Goal: Information Seeking & Learning: Learn about a topic

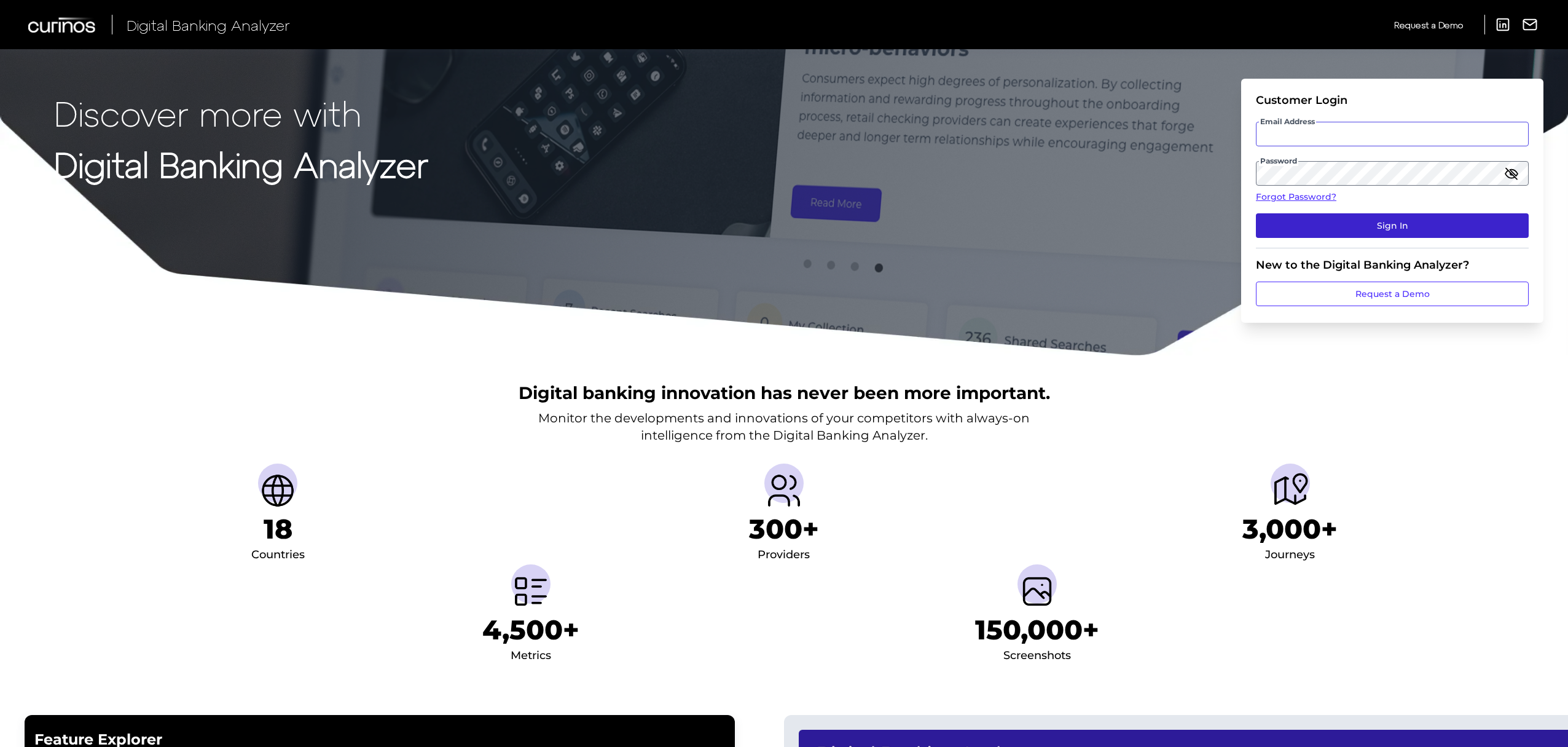
type input "[EMAIL_ADDRESS][PERSON_NAME][DOMAIN_NAME]"
click at [1381, 227] on button "Sign In" at bounding box center [1391, 226] width 273 height 25
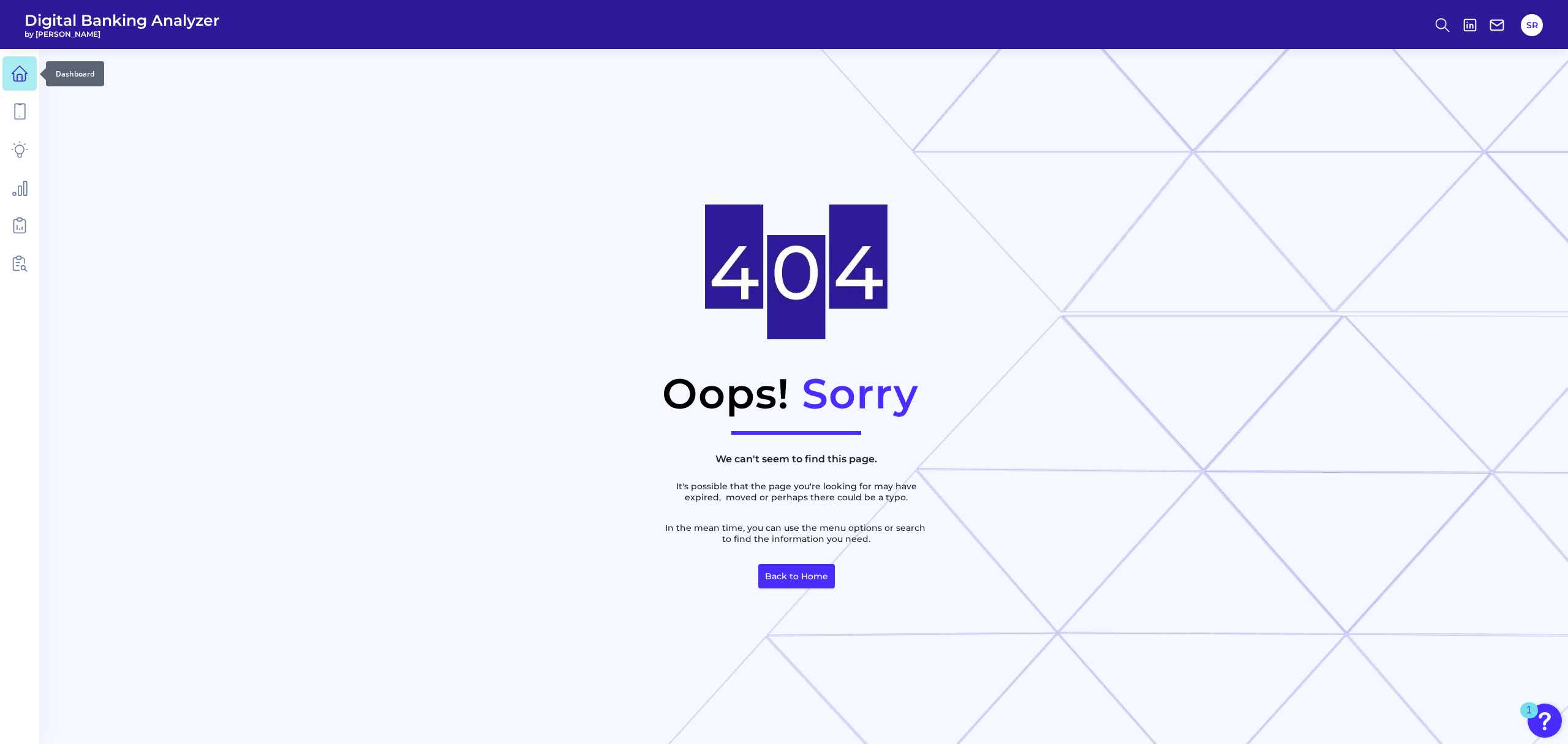
click at [18, 82] on link at bounding box center [20, 74] width 34 height 34
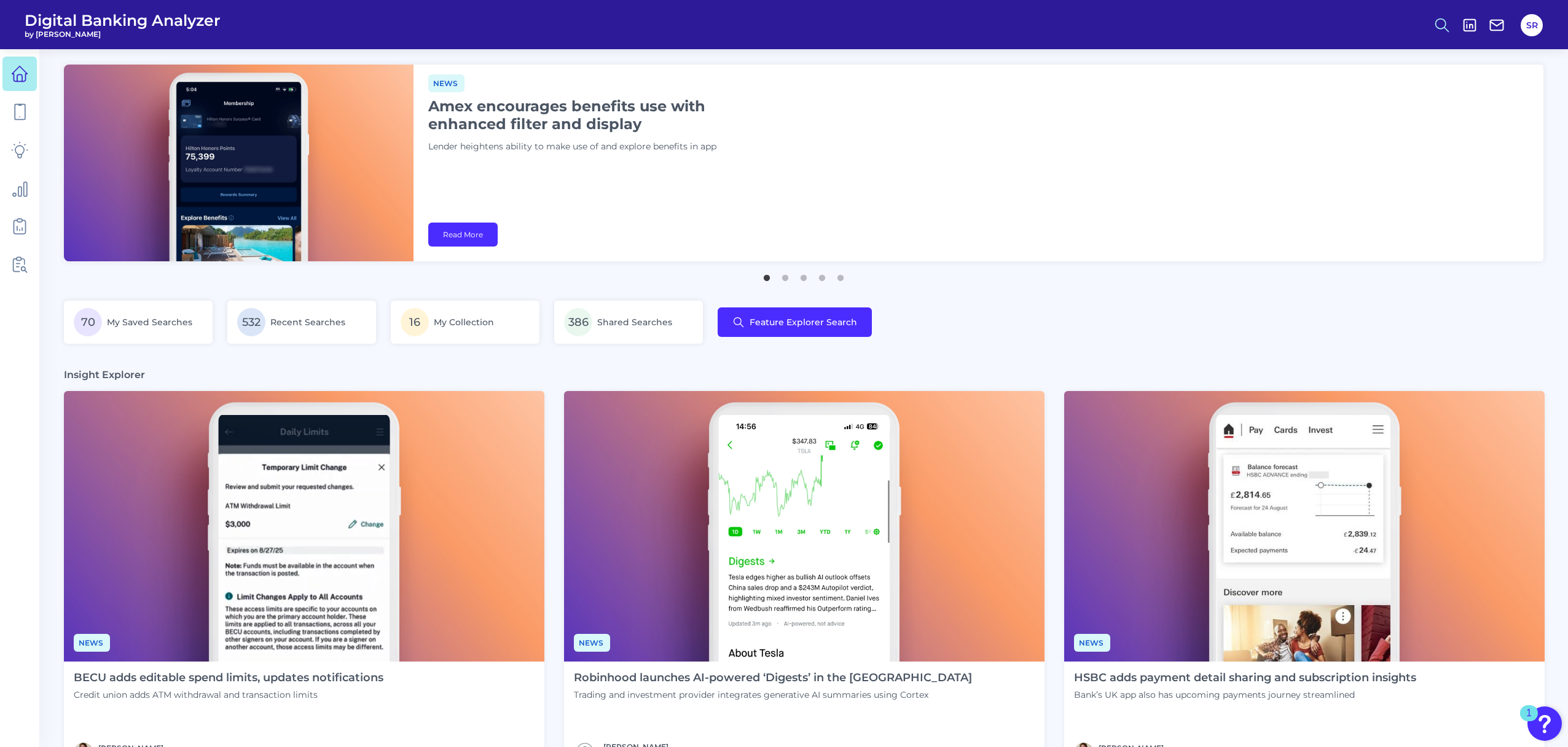
click at [1448, 20] on icon at bounding box center [1441, 25] width 17 height 17
click at [1408, 84] on button "Feature Explorer Search" at bounding box center [1381, 90] width 147 height 31
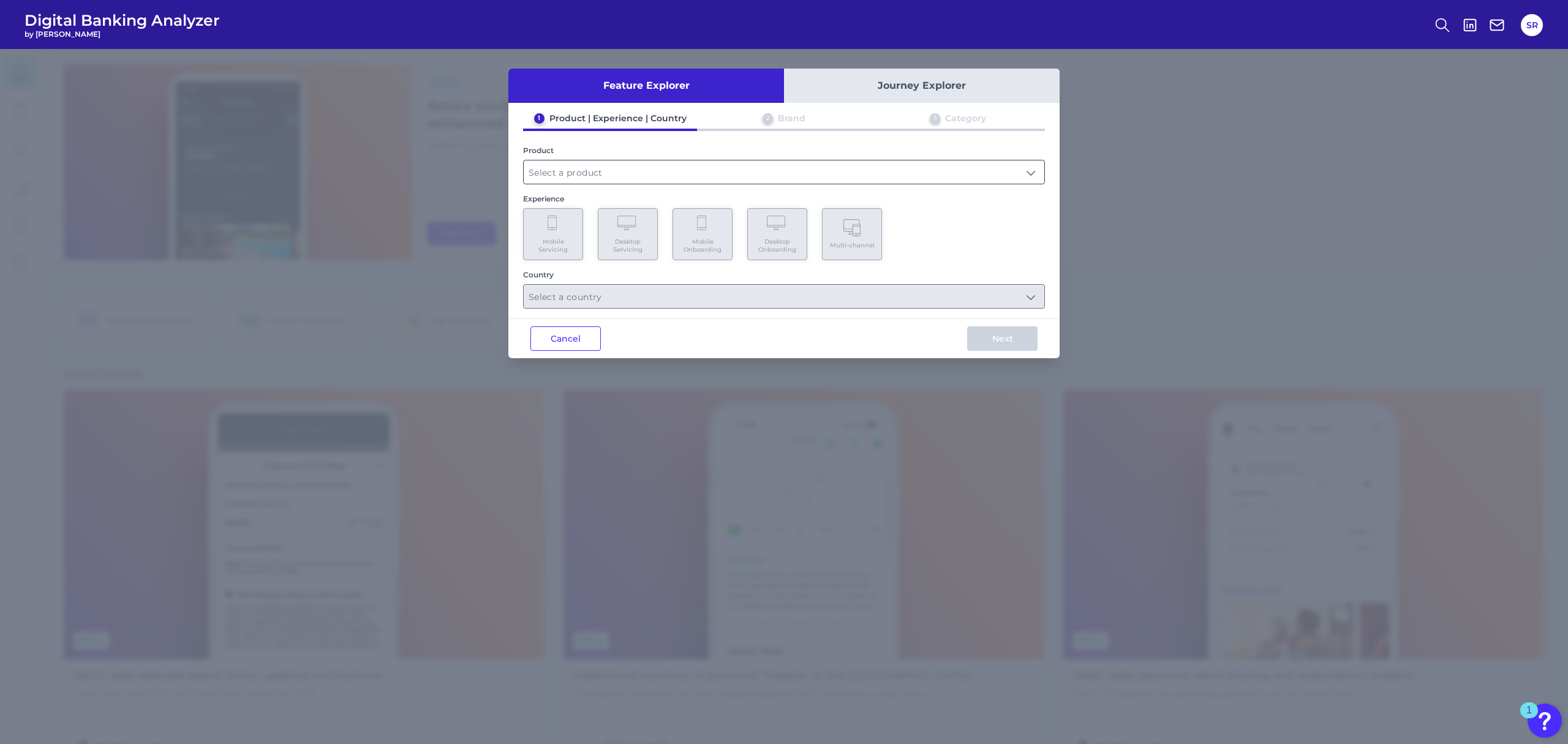
click at [786, 167] on input "text" at bounding box center [784, 172] width 520 height 23
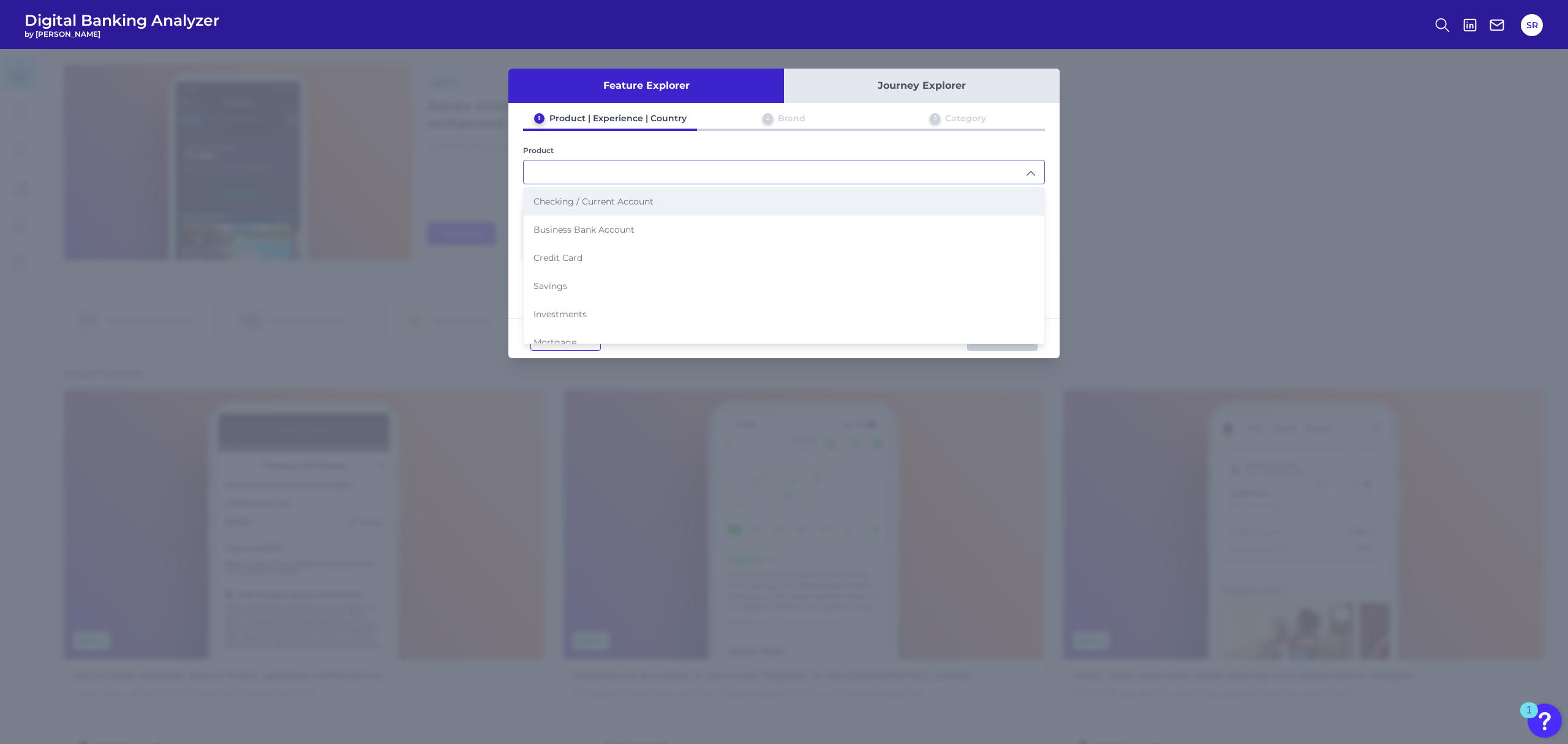
click at [644, 206] on li "Checking / Current Account" at bounding box center [784, 201] width 520 height 28
type input "Checking / Current Account"
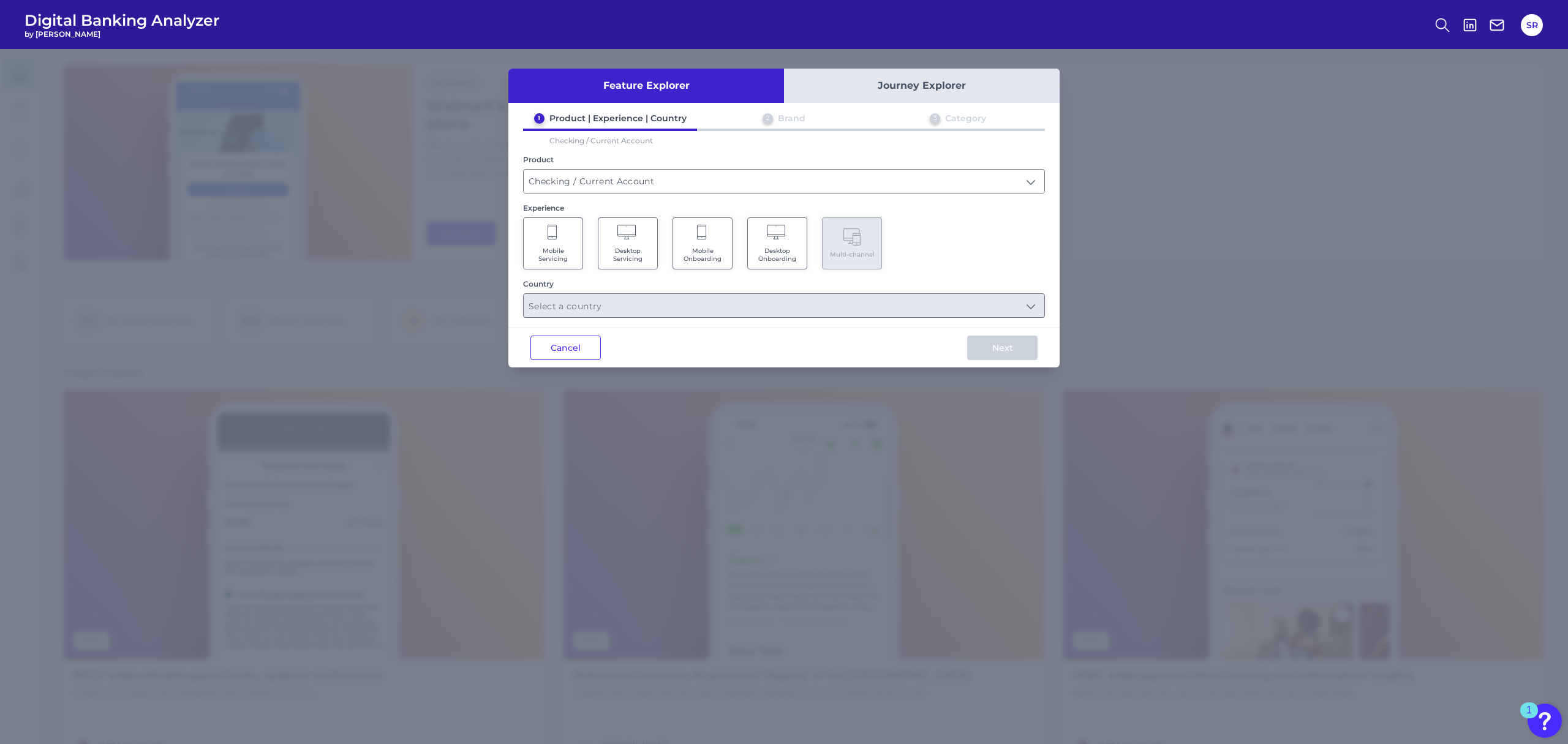
click at [702, 241] on Onboarding "Mobile Onboarding" at bounding box center [702, 243] width 60 height 52
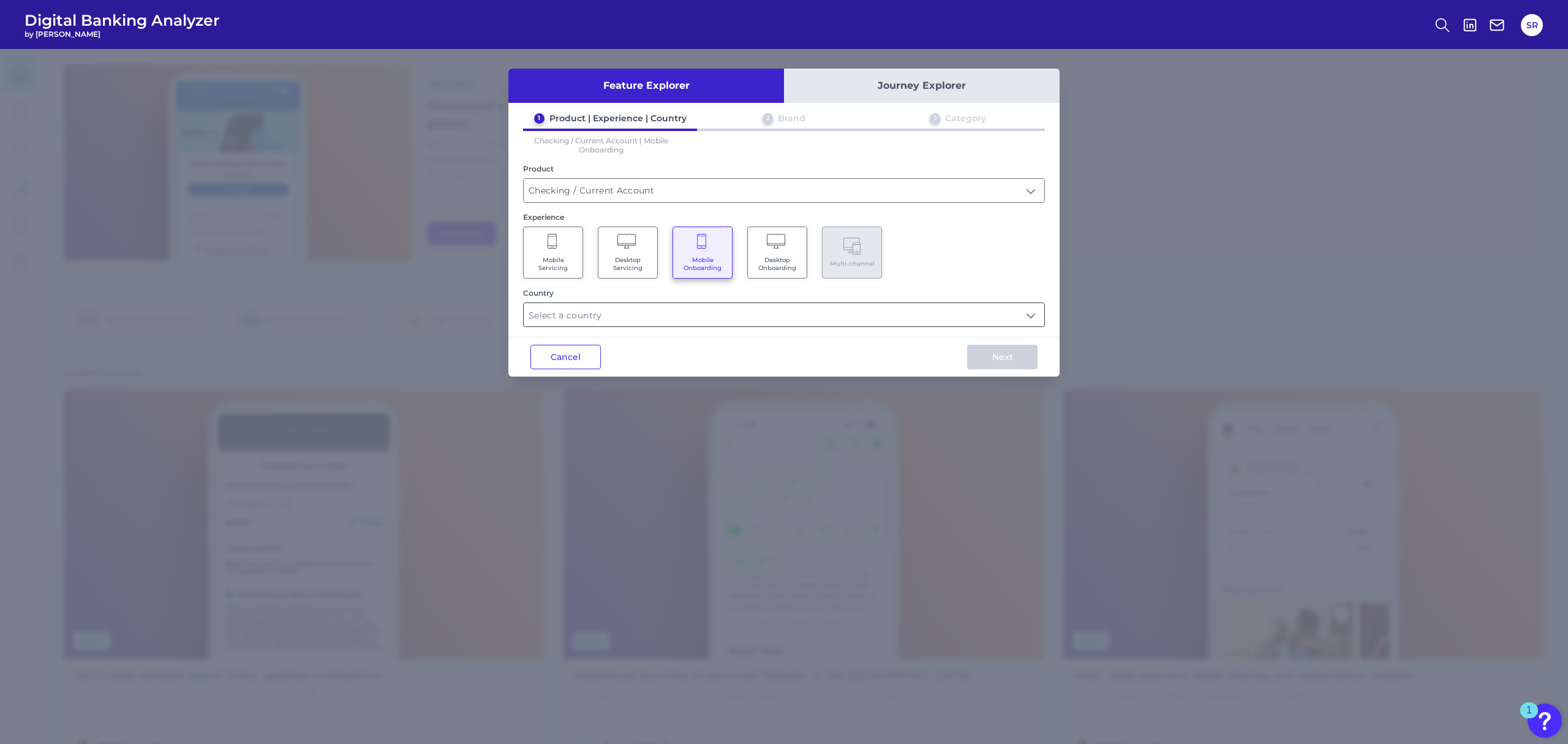
click at [839, 310] on input "text" at bounding box center [784, 314] width 520 height 23
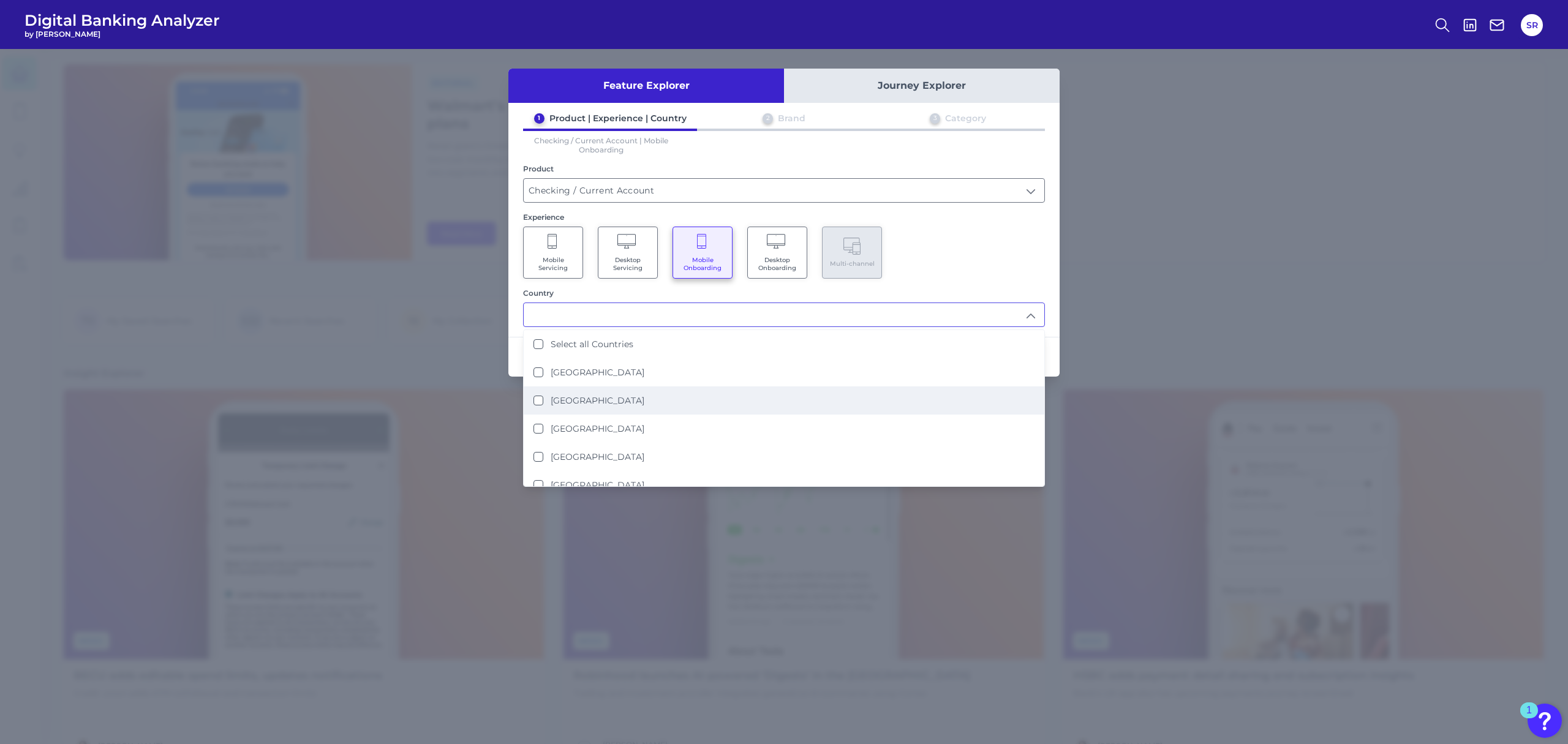
click at [726, 392] on li "[GEOGRAPHIC_DATA]" at bounding box center [784, 400] width 520 height 28
type input "[GEOGRAPHIC_DATA]"
click at [933, 268] on div "Mobile Servicing Desktop Servicing Mobile Onboarding Desktop Onboarding Multi-c…" at bounding box center [784, 252] width 522 height 52
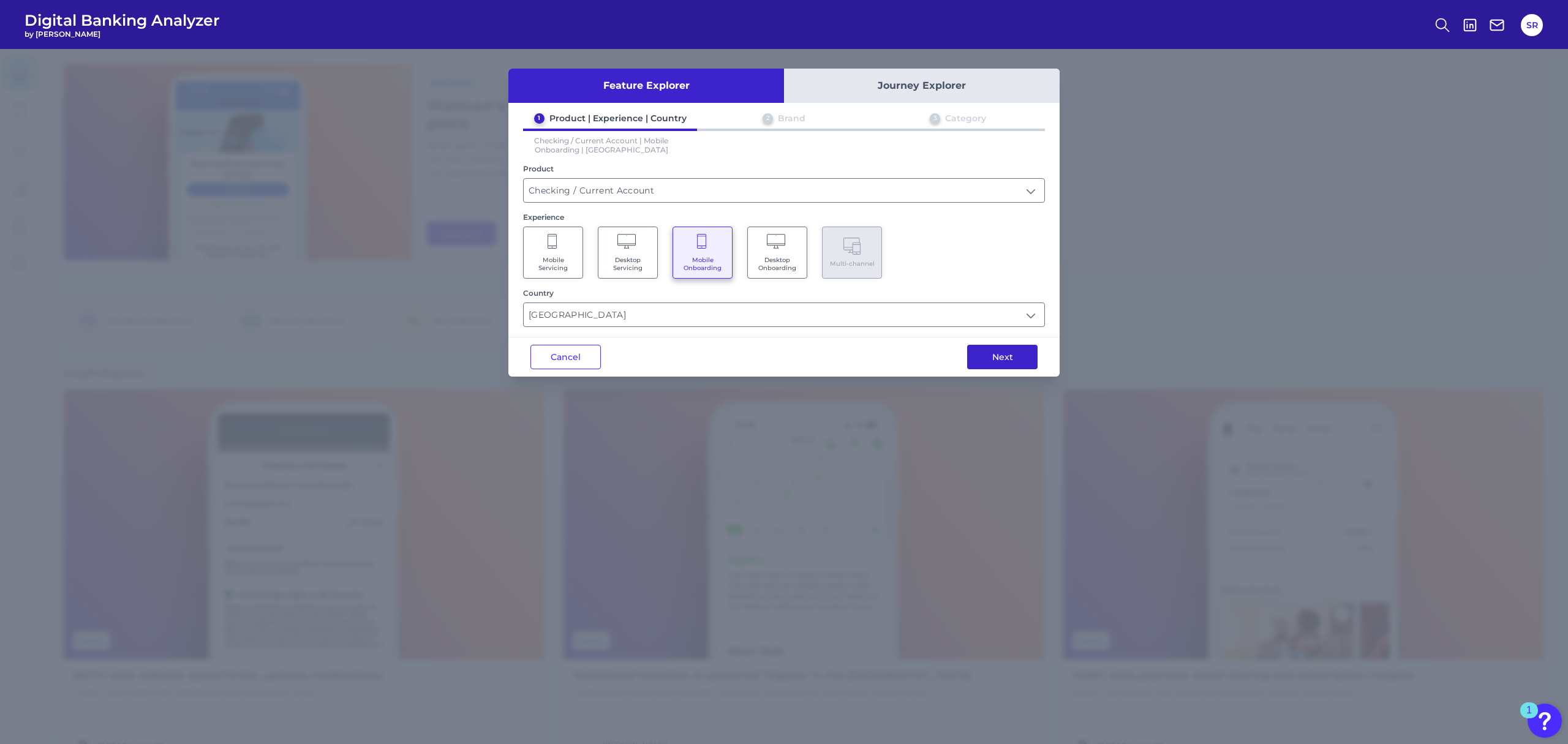
click at [1025, 361] on button "Next" at bounding box center [1003, 357] width 70 height 25
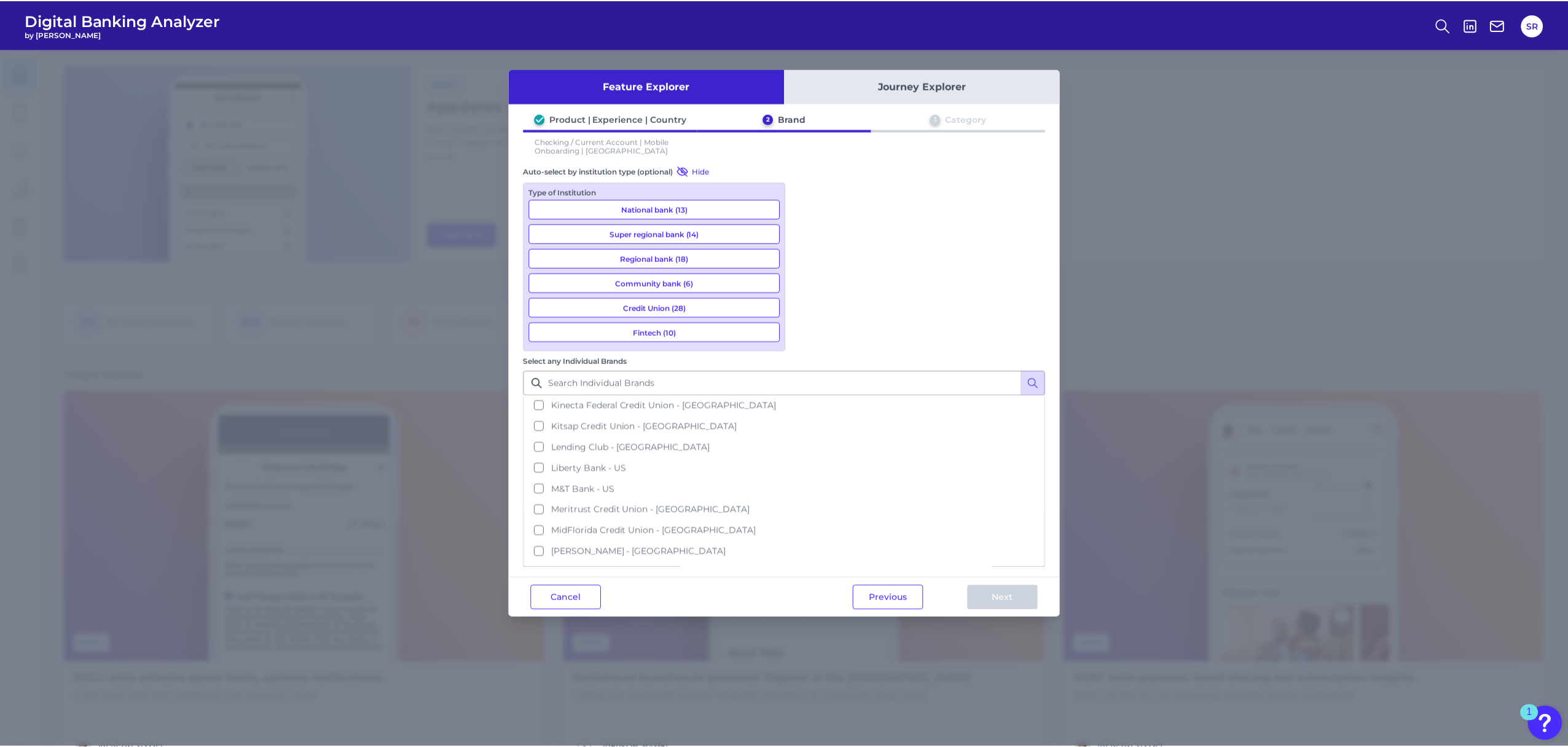
scroll to position [1065, 0]
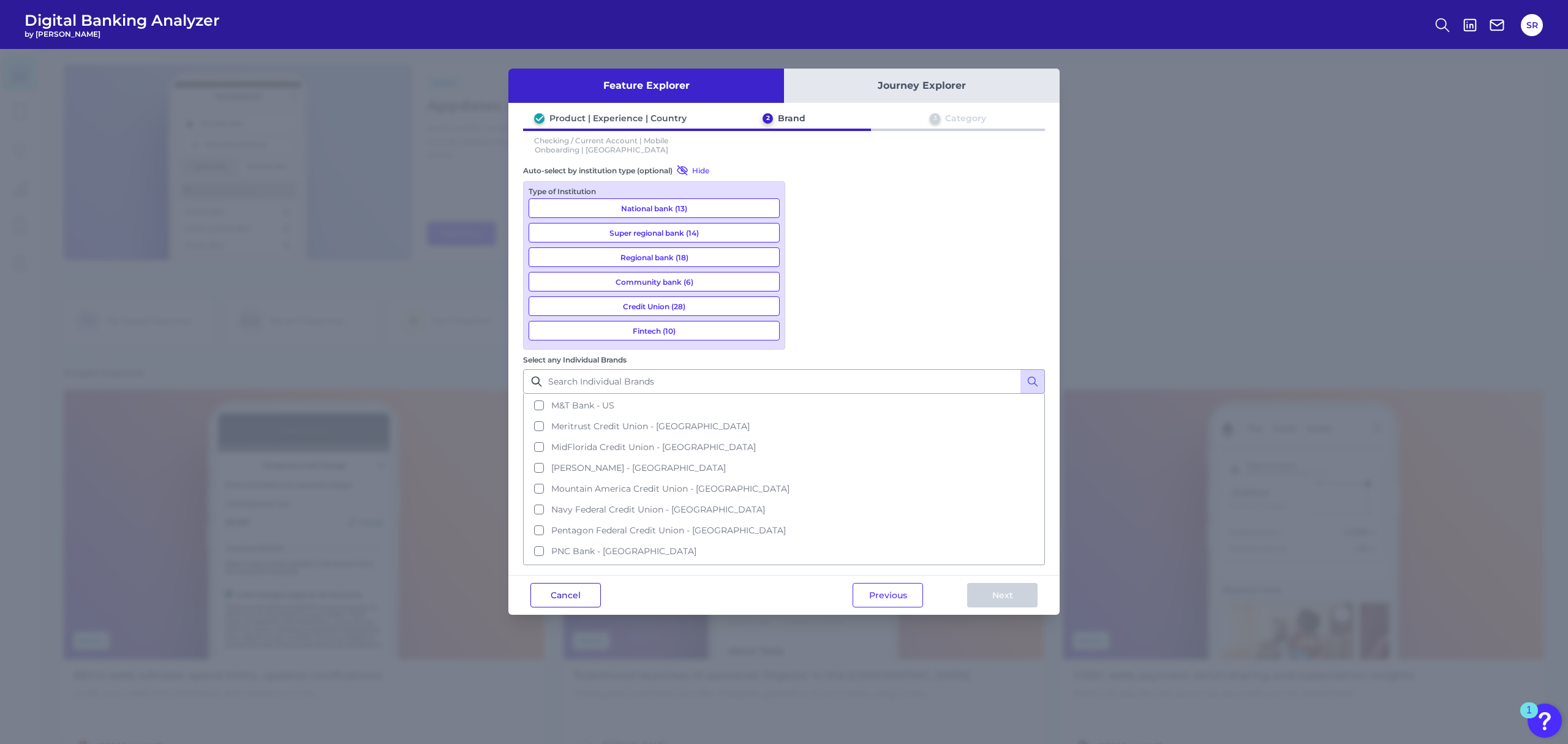
click at [580, 583] on button "Cancel" at bounding box center [566, 595] width 70 height 25
